Goal: Task Accomplishment & Management: Manage account settings

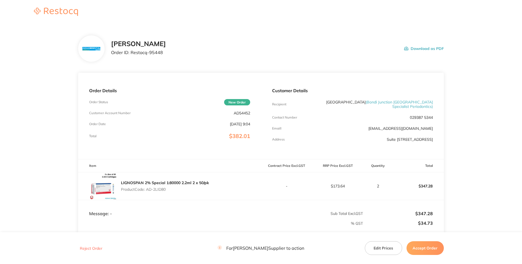
click at [48, 110] on main "[PERSON_NAME] Dental Order ID: Restocq- 95448 Download as PDF Order Details Ord…" at bounding box center [261, 163] width 522 height 278
click at [246, 115] on p "AD54452" at bounding box center [242, 113] width 16 height 4
click at [163, 192] on p "Product Code: AD-2LID80" at bounding box center [165, 189] width 88 height 4
drag, startPoint x: 168, startPoint y: 227, endPoint x: 147, endPoint y: 226, distance: 20.6
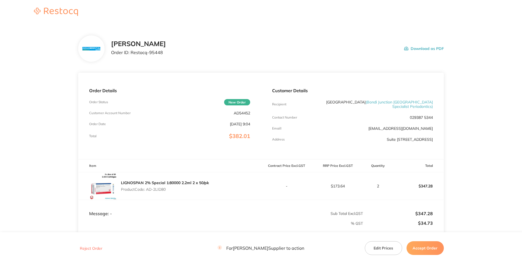
click at [147, 192] on p "Product Code: AD-2LID80" at bounding box center [165, 189] width 88 height 4
click at [239, 147] on div "Order Details Order Status New Order Customer Account Number AD54452 Order Date…" at bounding box center [169, 116] width 183 height 86
click at [242, 115] on p "AD54452" at bounding box center [242, 113] width 16 height 4
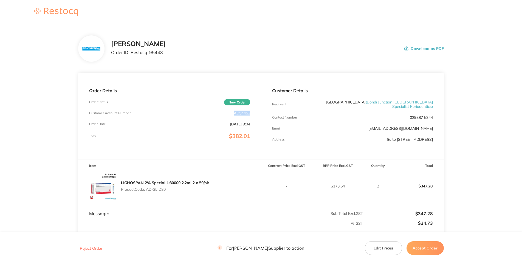
click at [167, 200] on div "LIGNOSPAN 2% Special 1:80000 2.2ml 2 x 50/pk Product Code: AD-2LID80" at bounding box center [169, 185] width 183 height 27
click at [171, 194] on div "LIGNOSPAN 2% Special 1:80000 2.2ml 2 x 50/pk Product Code: AD-2LID80" at bounding box center [165, 185] width 88 height 15
drag, startPoint x: 169, startPoint y: 226, endPoint x: 160, endPoint y: 253, distance: 29.0
click at [149, 192] on p "Product Code: AD-2LID80" at bounding box center [165, 189] width 88 height 4
click at [226, 57] on div "[PERSON_NAME] Order ID: Restocq- 95448 Download as PDF" at bounding box center [277, 48] width 333 height 17
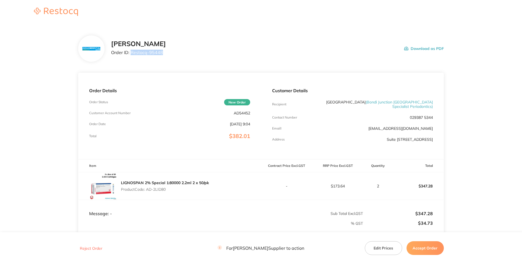
drag, startPoint x: 142, startPoint y: 73, endPoint x: 111, endPoint y: 74, distance: 30.5
click at [111, 55] on p "Order ID: Restocq- 95448" at bounding box center [138, 52] width 55 height 5
click at [353, 51] on div "[PERSON_NAME] Order ID: Restocq- 95448 Download as PDF" at bounding box center [261, 48] width 366 height 26
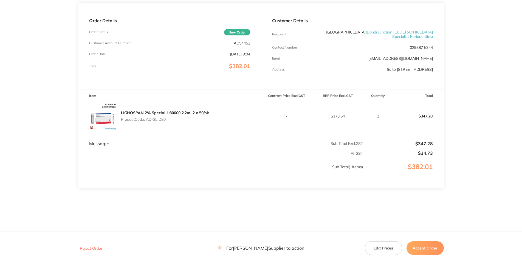
click at [439, 251] on button "Accept Order" at bounding box center [425, 248] width 37 height 14
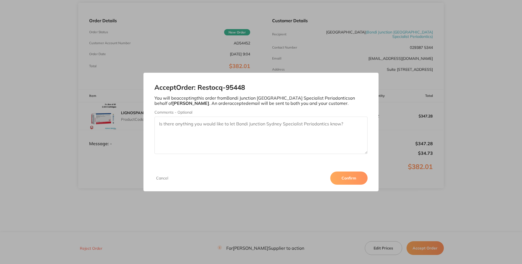
click at [368, 185] on button "Confirm" at bounding box center [349, 178] width 37 height 13
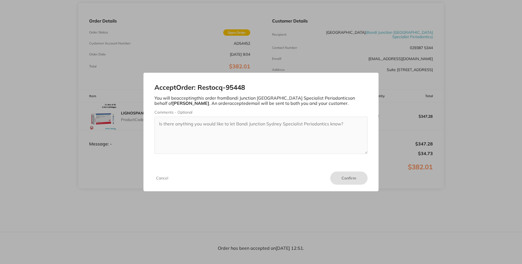
scroll to position [0, 0]
